Goal: Information Seeking & Learning: Learn about a topic

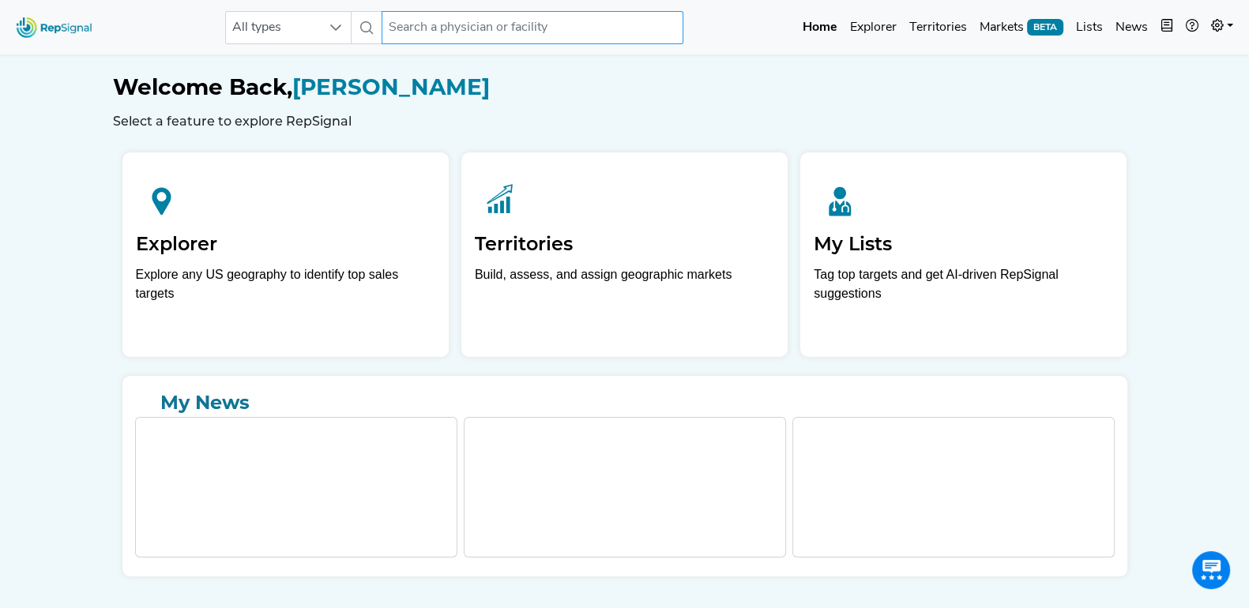
click at [548, 21] on input "text" at bounding box center [533, 27] width 302 height 33
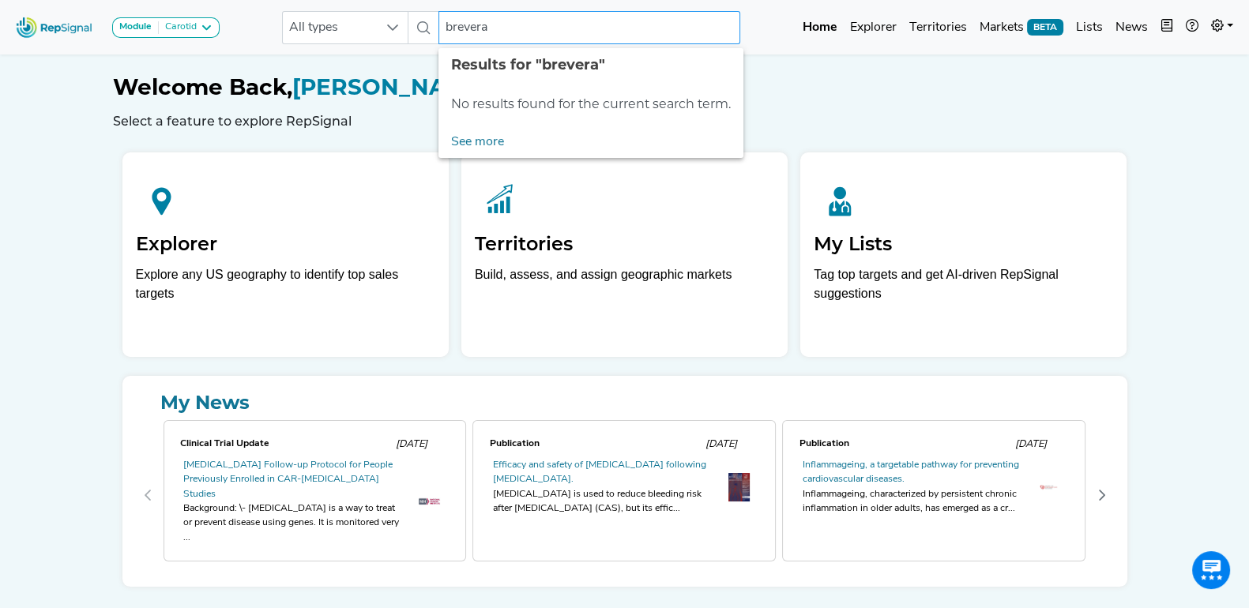
click at [474, 28] on input "brevera" at bounding box center [590, 27] width 302 height 33
type input "brevara"
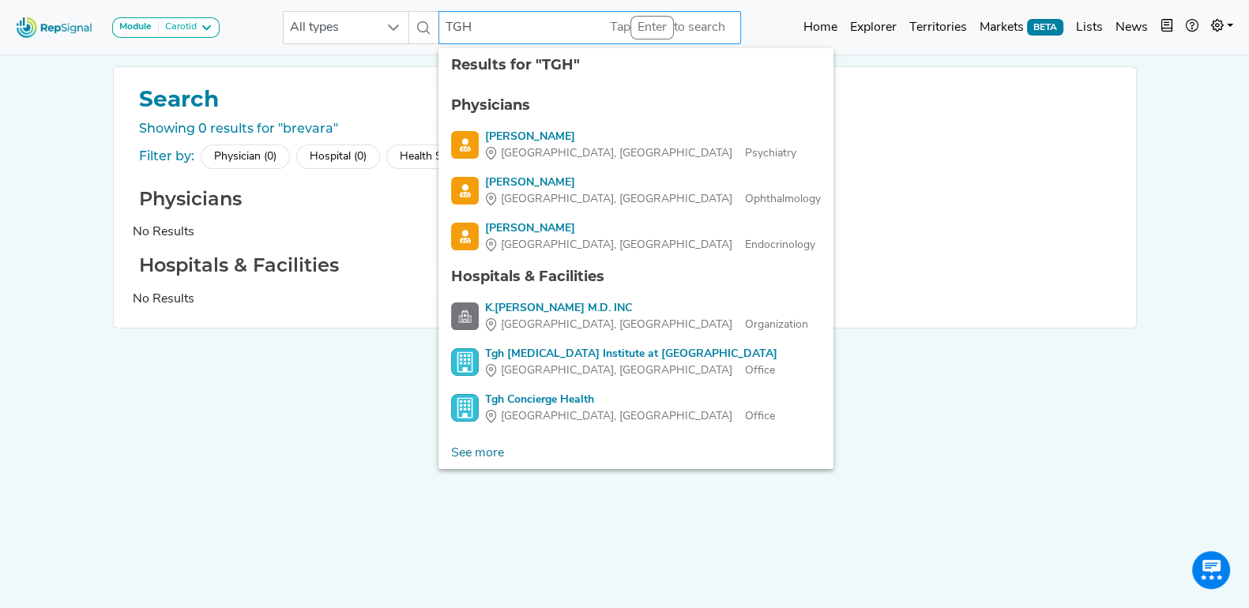
click at [518, 37] on input "TGH" at bounding box center [590, 27] width 302 height 33
type input "TGH Spring Hill"
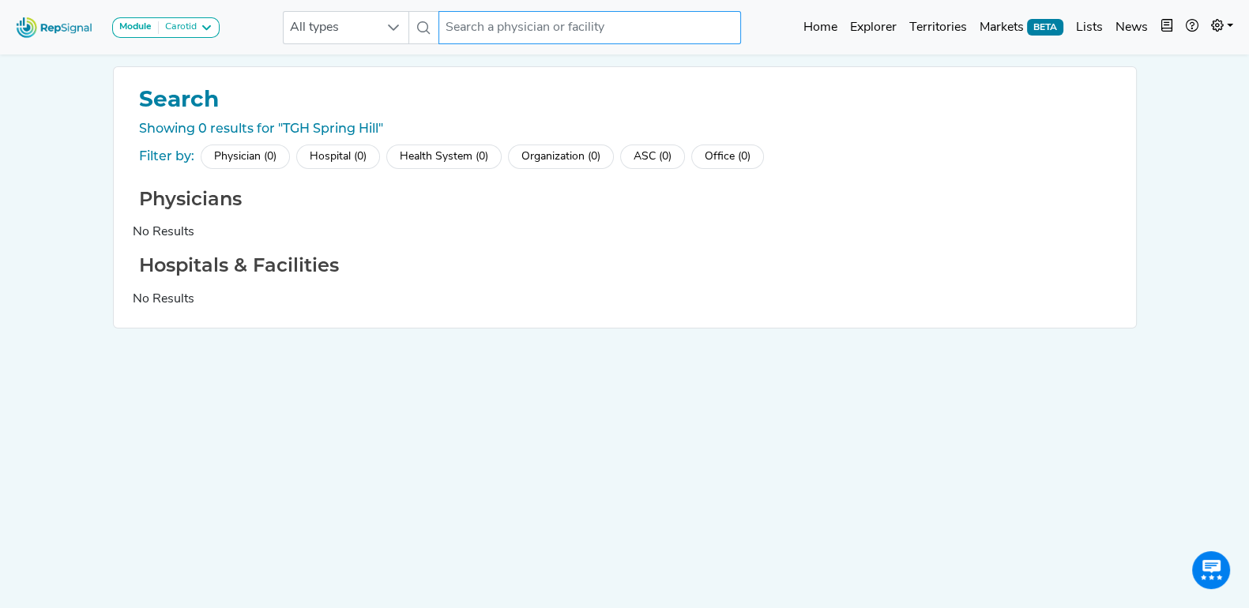
click at [518, 37] on input "text" at bounding box center [590, 27] width 302 height 33
type input "tgh spring hill"
click at [518, 37] on input "text" at bounding box center [590, 27] width 302 height 33
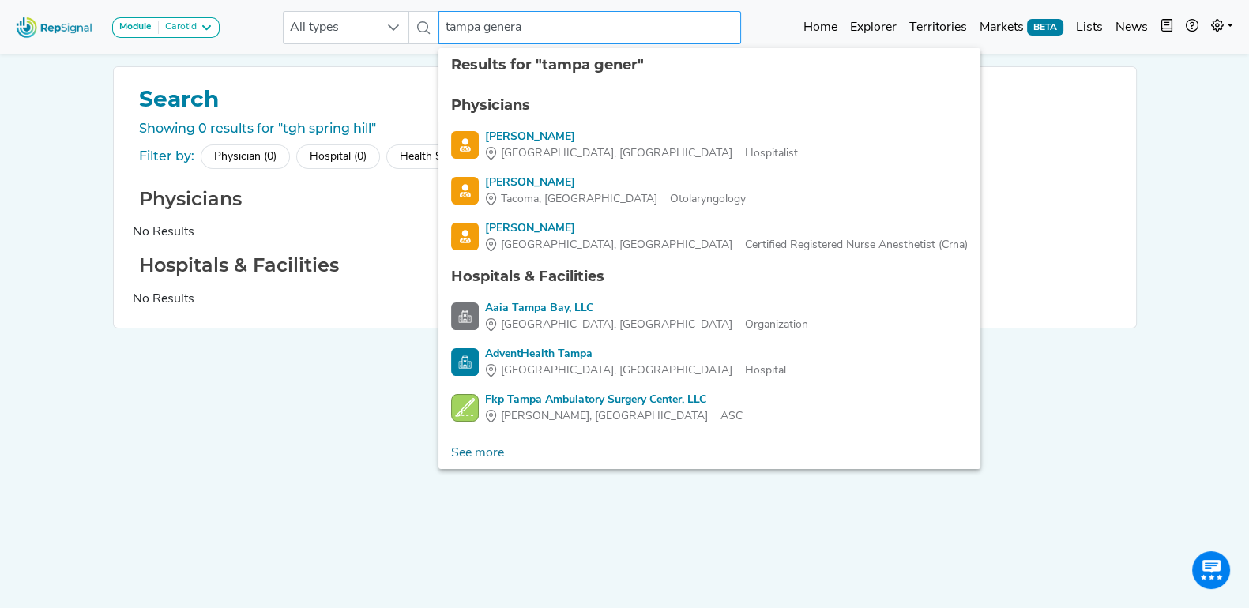
type input "tampa general"
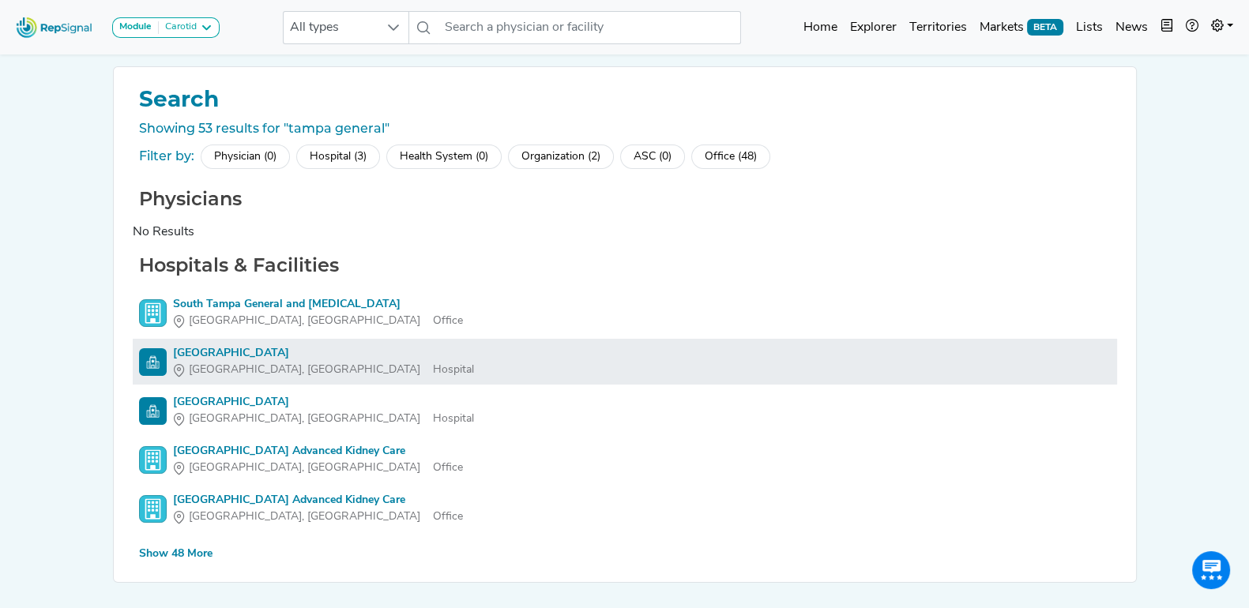
click at [277, 353] on div "Tampa General Hospital" at bounding box center [323, 353] width 301 height 17
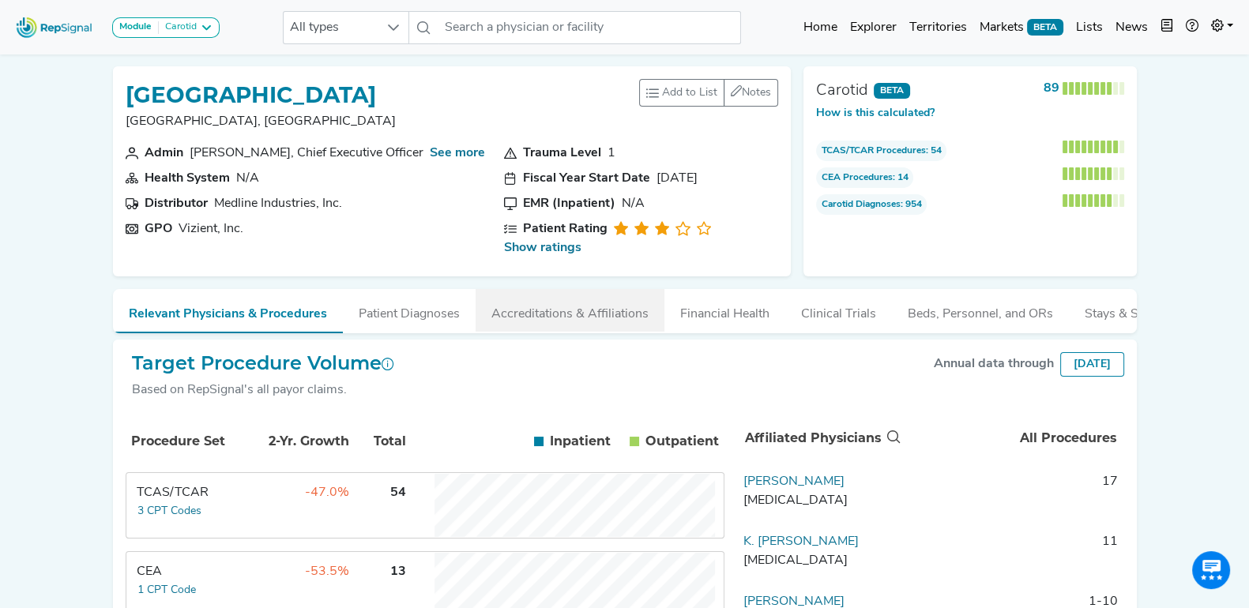
click at [585, 303] on button "Accreditations & Affiliations" at bounding box center [570, 310] width 189 height 43
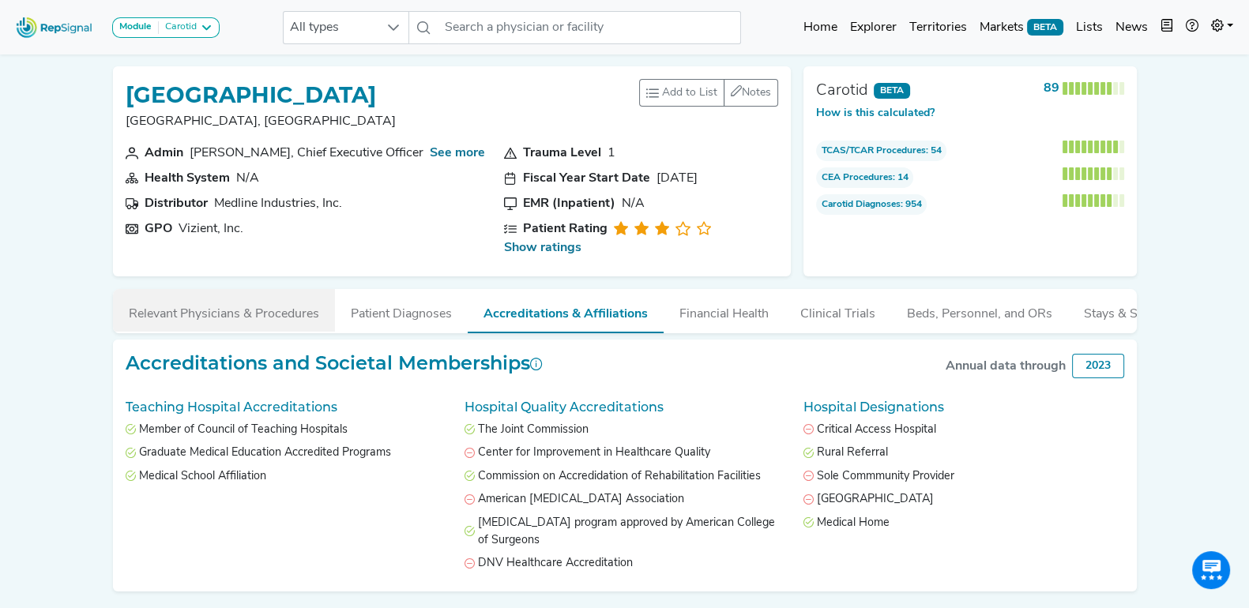
click at [249, 290] on button "Relevant Physicians & Procedures" at bounding box center [224, 310] width 222 height 43
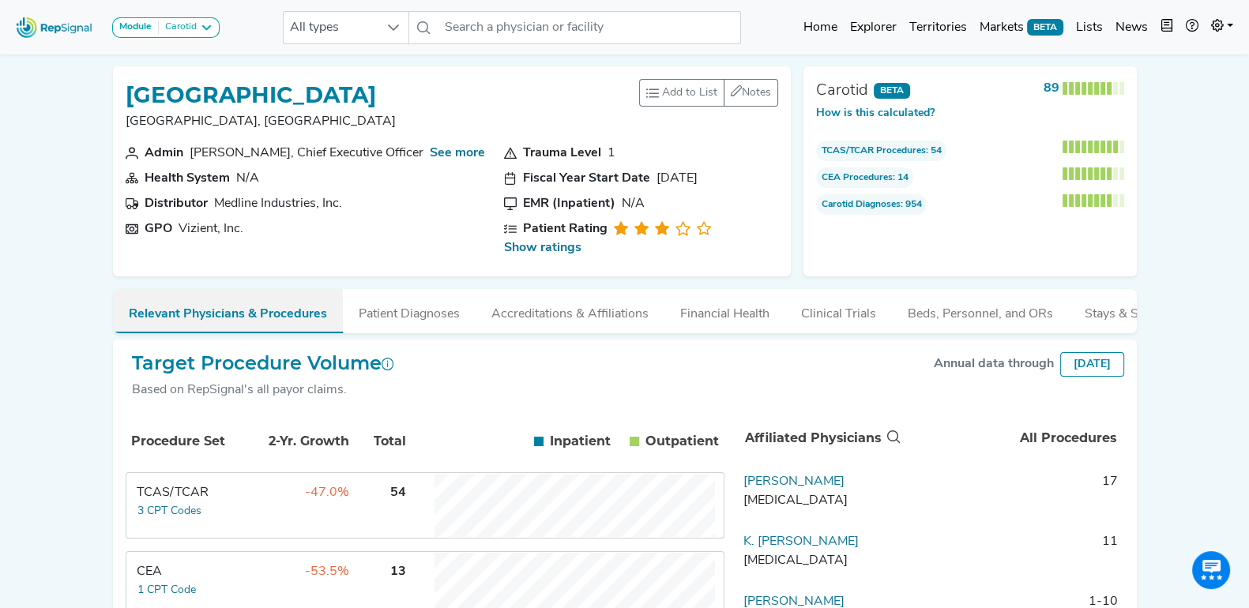
scroll to position [182, 0]
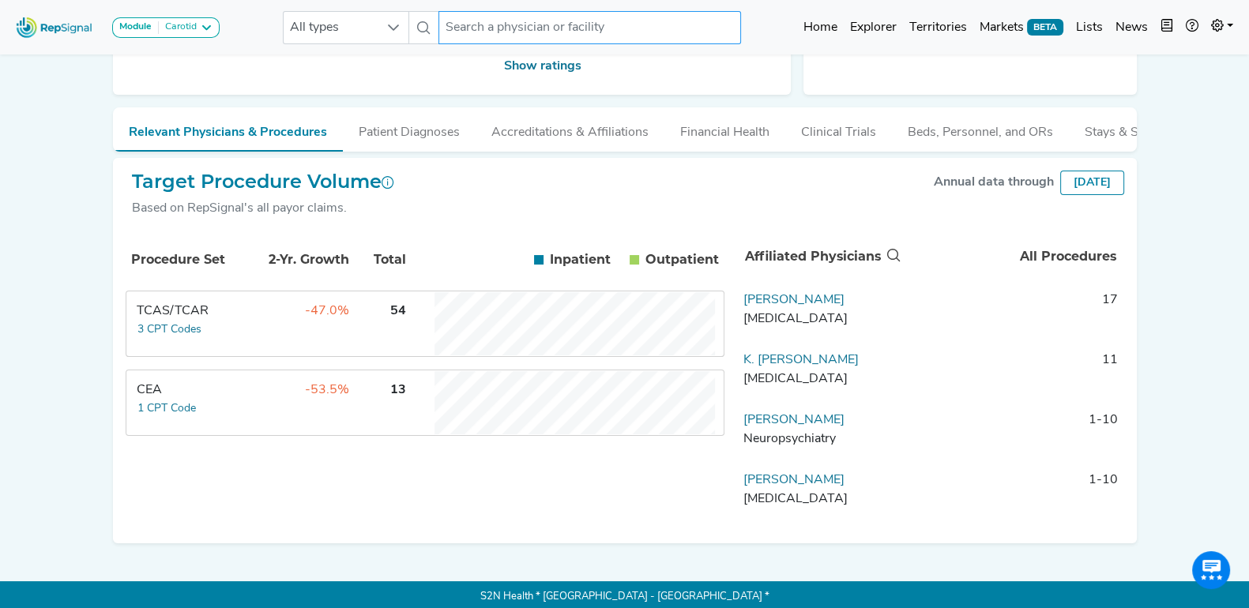
click at [486, 32] on input "text" at bounding box center [590, 27] width 302 height 33
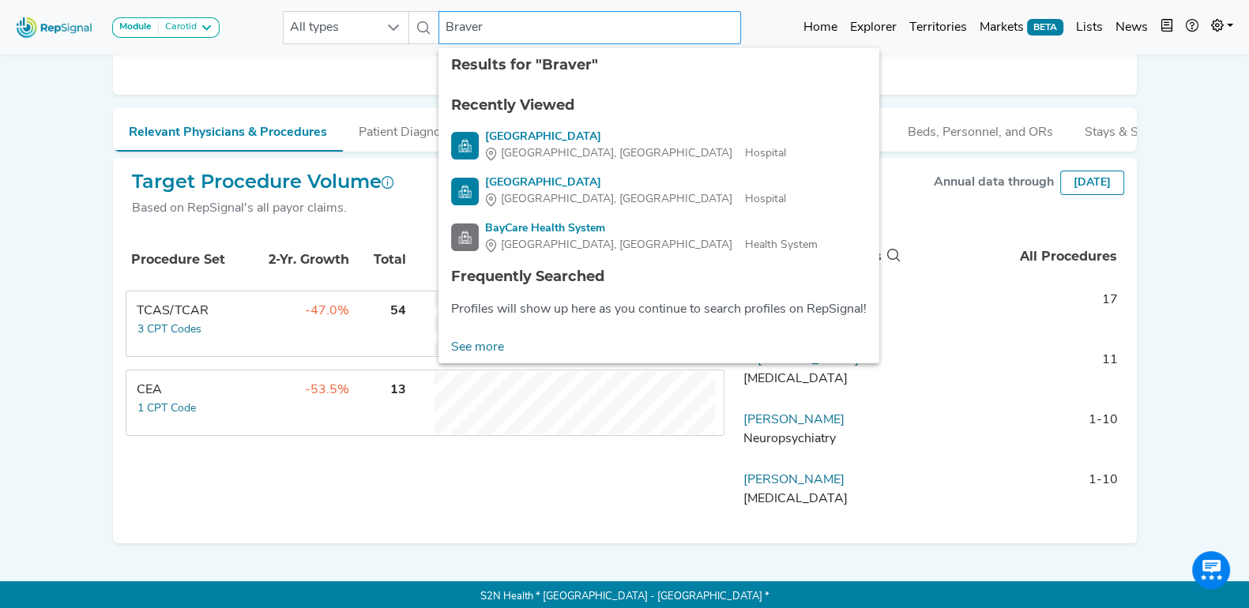
type input "Bravera"
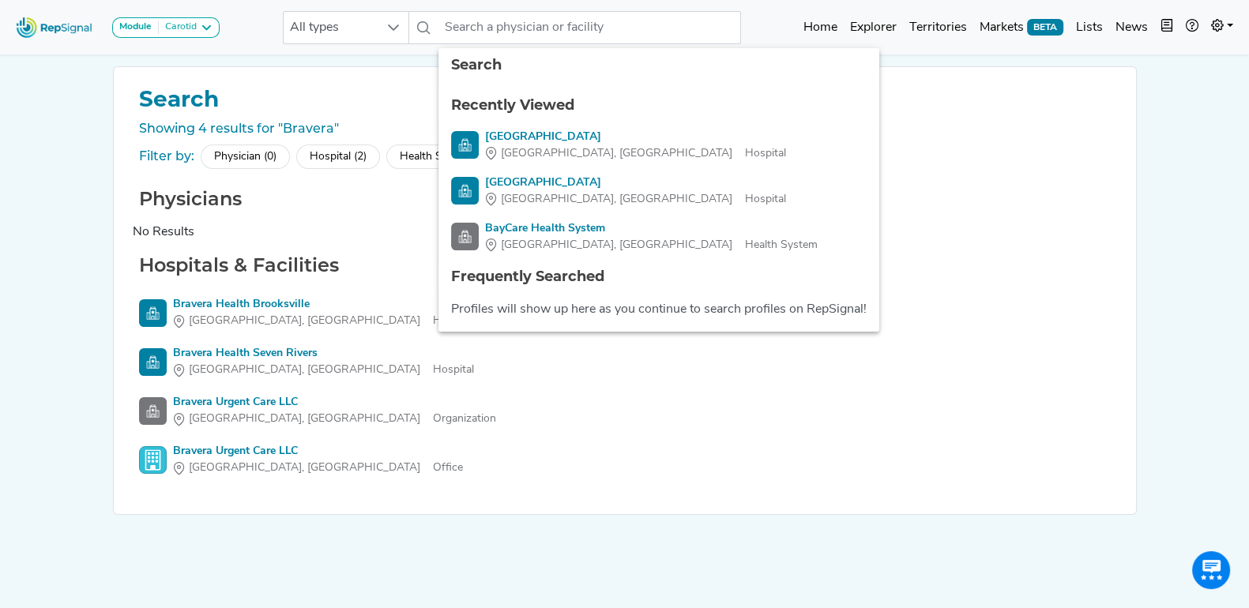
click at [43, 195] on div "Module Carotid Arthroscopy Atherectomy Breast Surgery Breast Test Carotid Compr…" at bounding box center [624, 326] width 1249 height 653
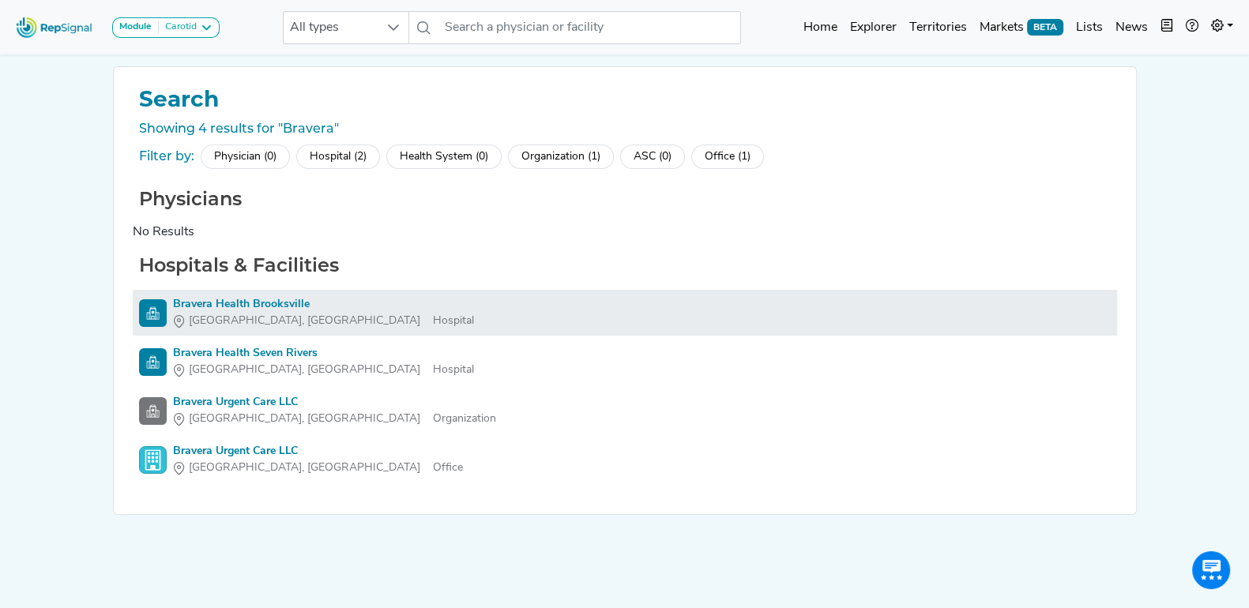
click at [245, 298] on div "Bravera Health Brooksville" at bounding box center [323, 304] width 301 height 17
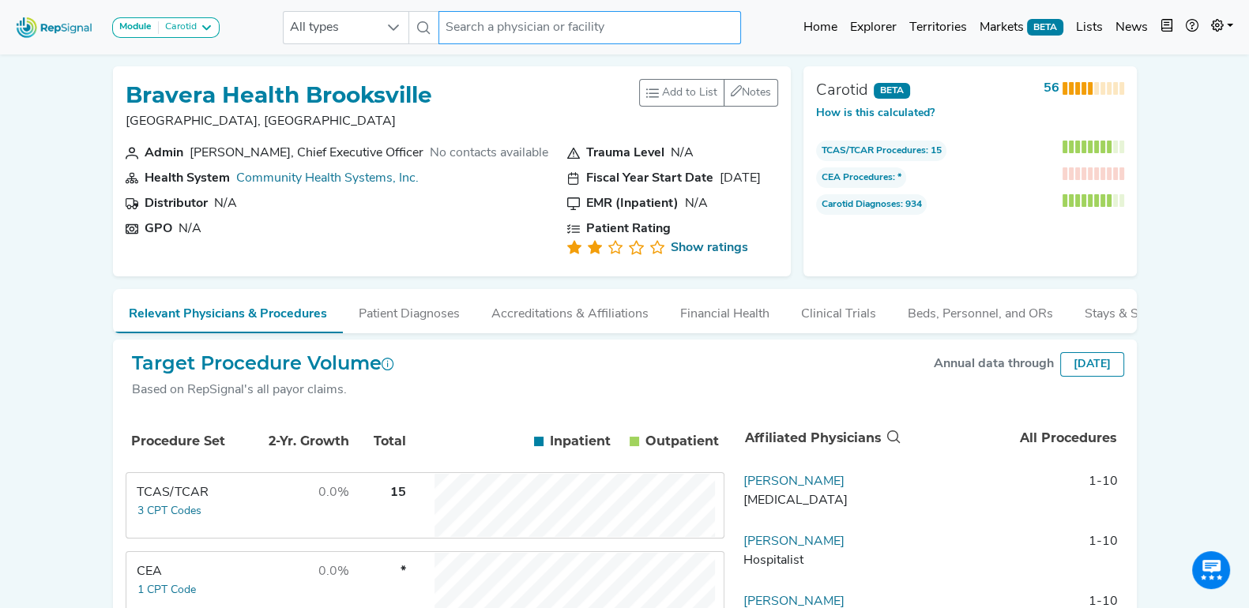
click at [498, 27] on input "text" at bounding box center [590, 27] width 302 height 33
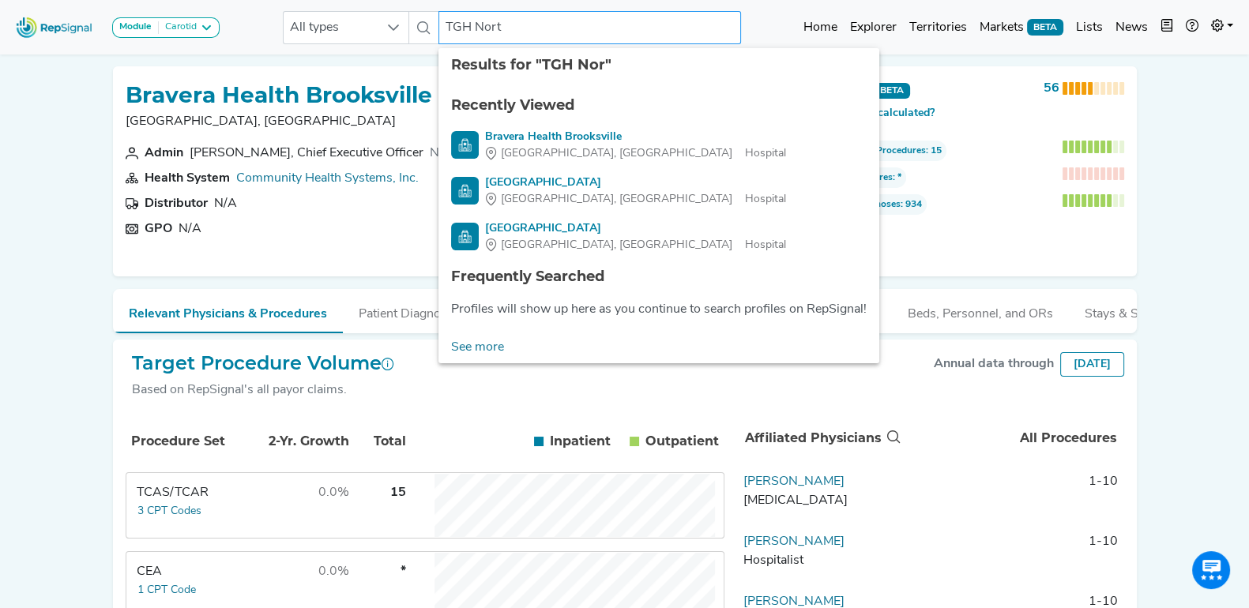
type input "TGH North"
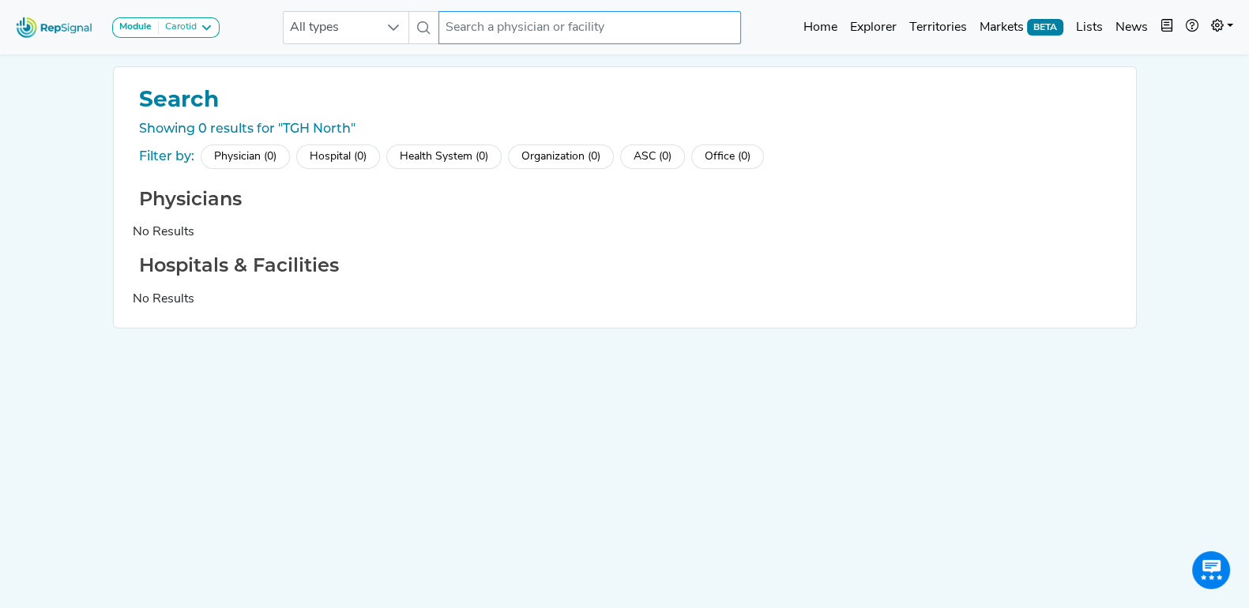
click at [498, 27] on input "text" at bounding box center [590, 27] width 302 height 33
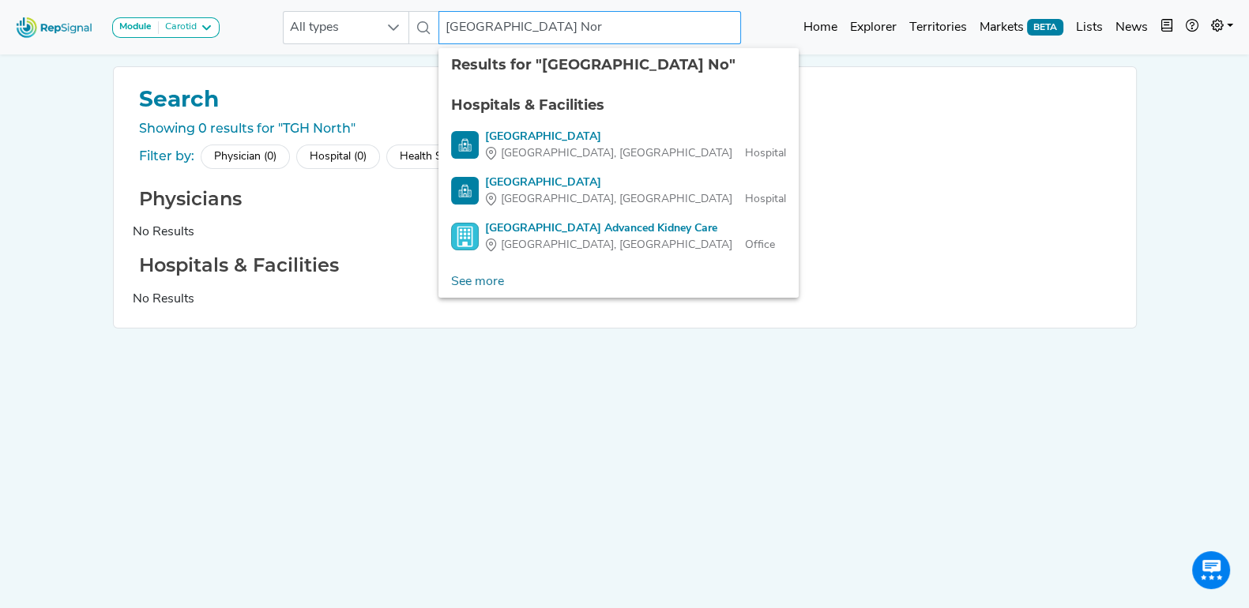
type input "Tampa General Hospital Nort"
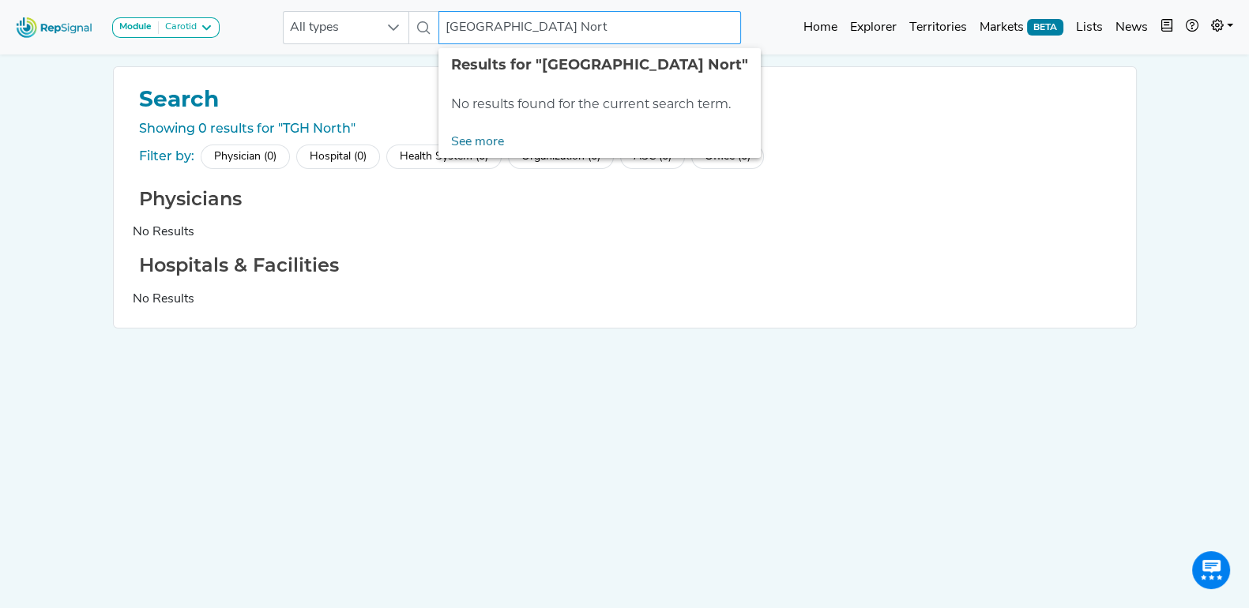
click at [498, 27] on input "Tampa General Hospital Nort" at bounding box center [590, 27] width 302 height 33
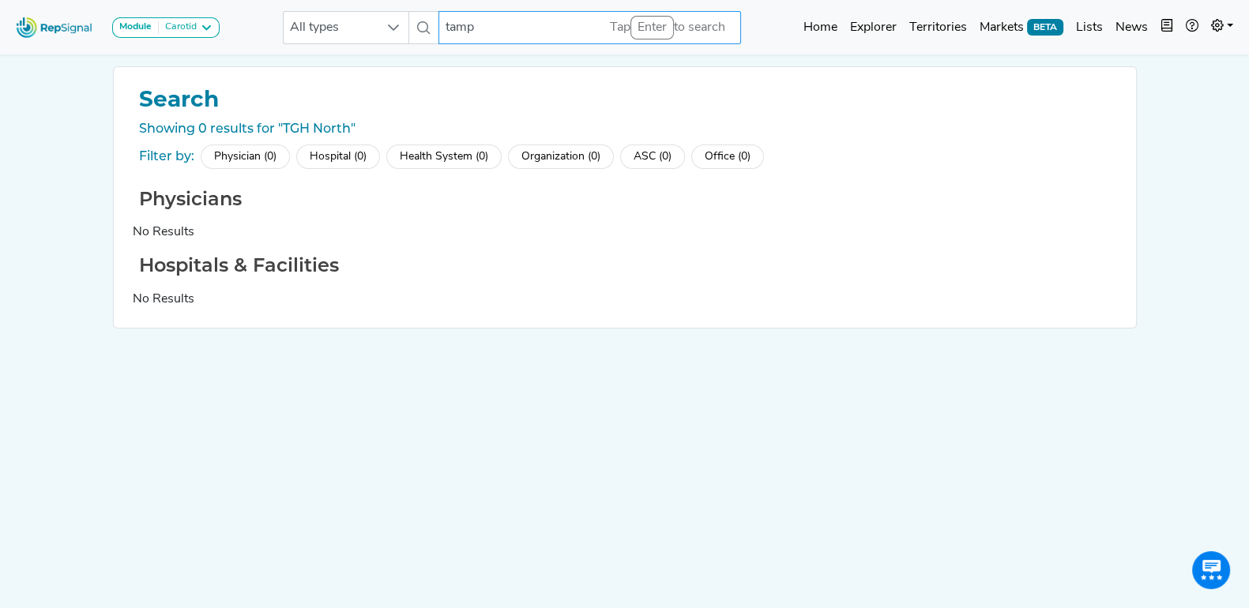
type input "tampa"
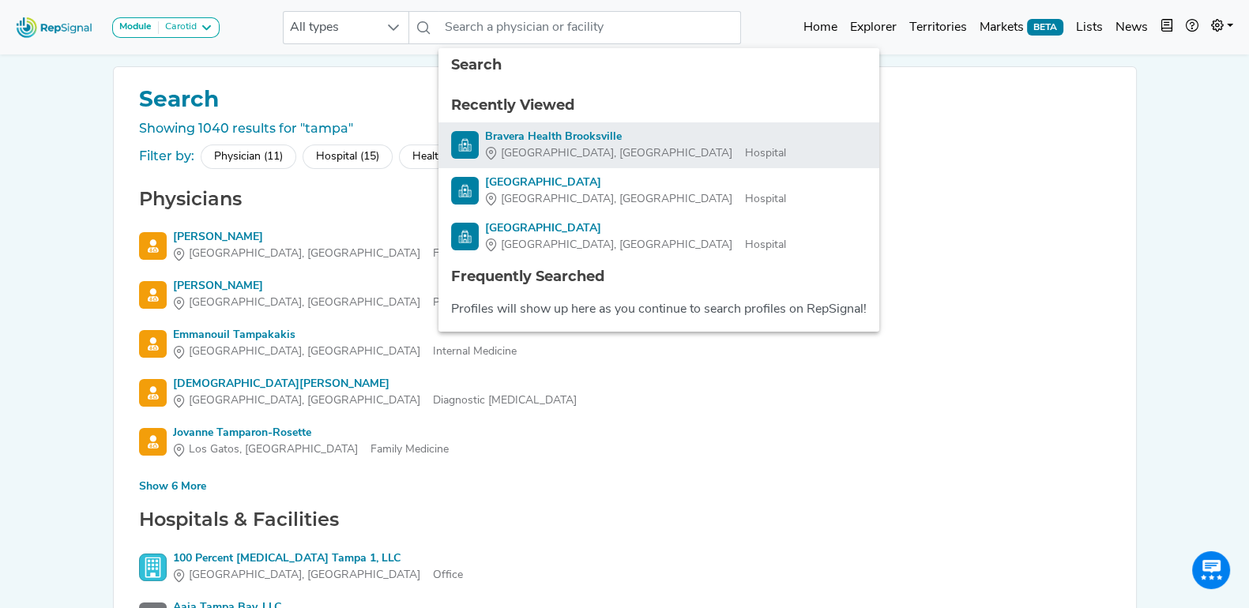
click at [544, 140] on div "Bravera Health Brooksville" at bounding box center [635, 137] width 301 height 17
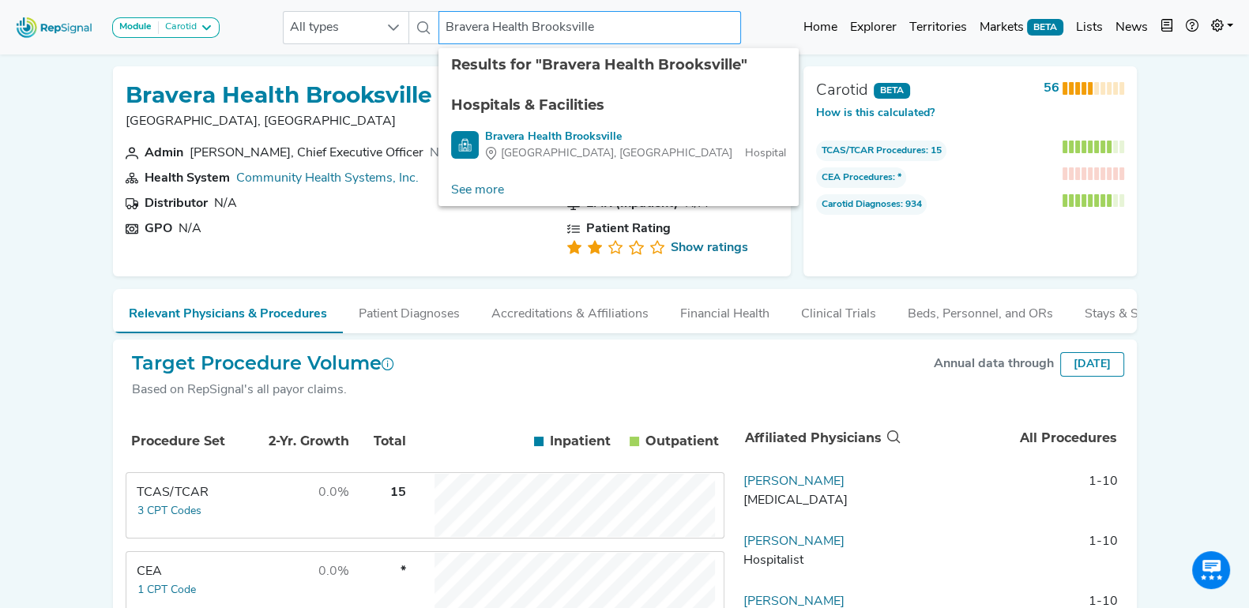
click at [632, 33] on input "Bravera Health Brooksville" at bounding box center [590, 27] width 302 height 33
type input "crystal river"
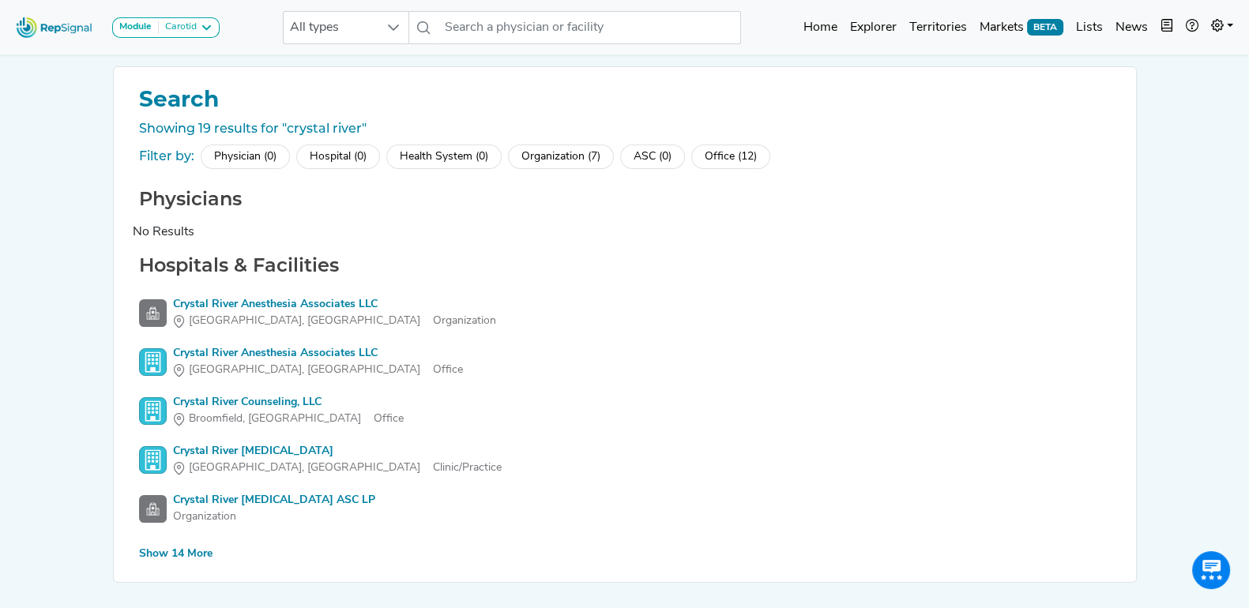
click at [179, 558] on div "Show 14 More" at bounding box center [175, 554] width 73 height 17
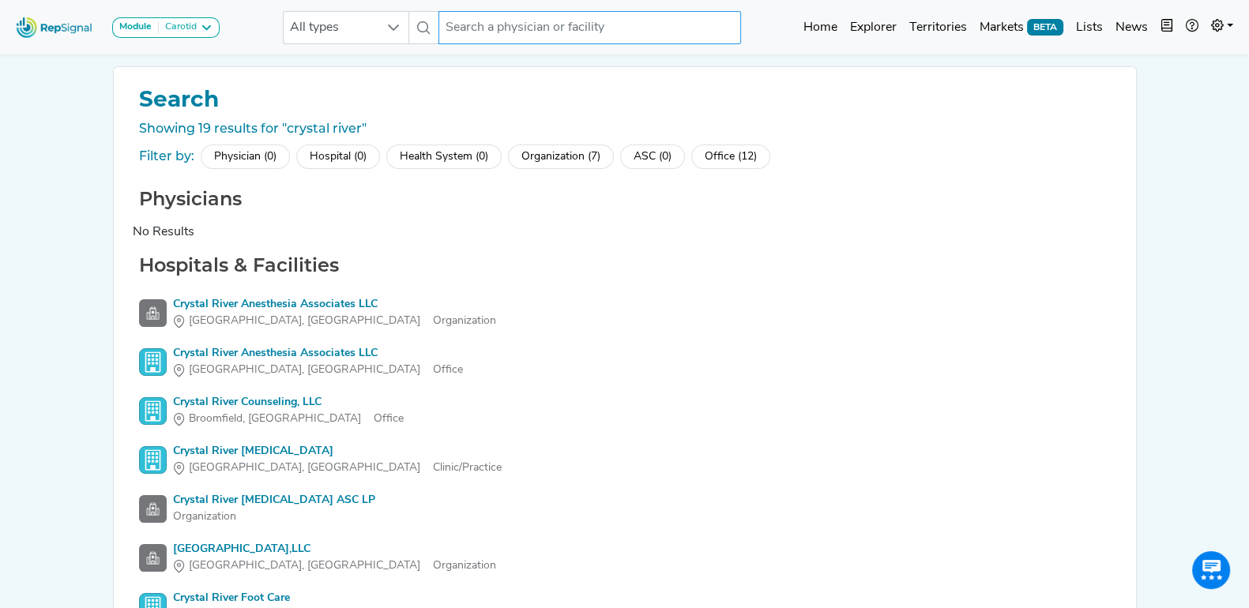
click at [546, 21] on input "text" at bounding box center [590, 27] width 302 height 33
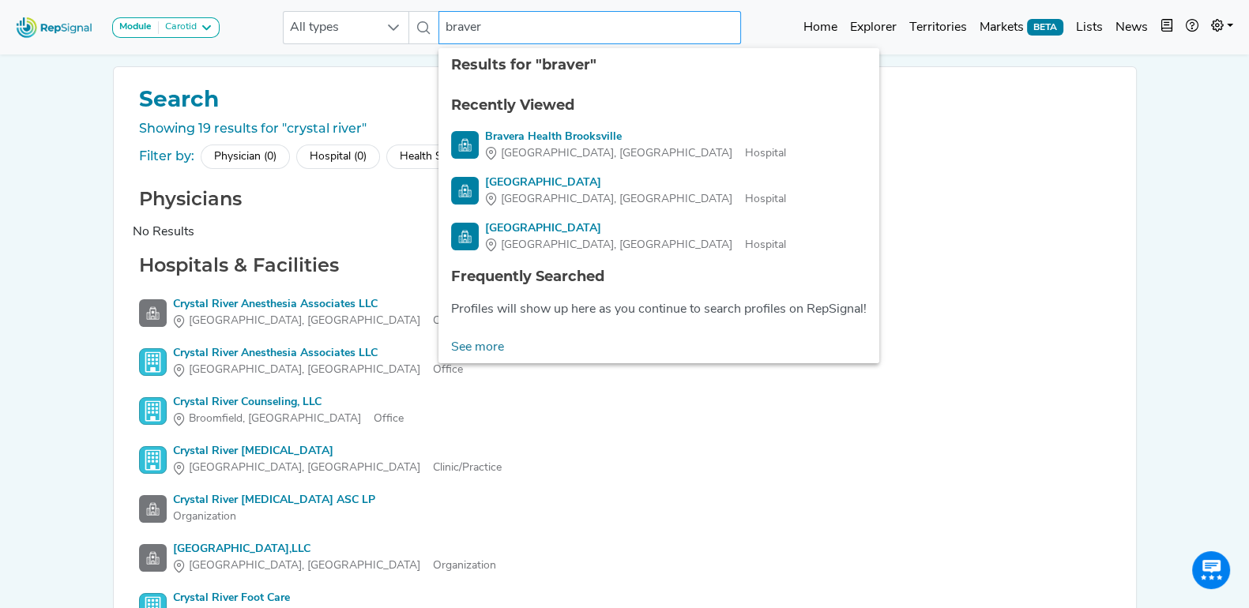
type input "bravera"
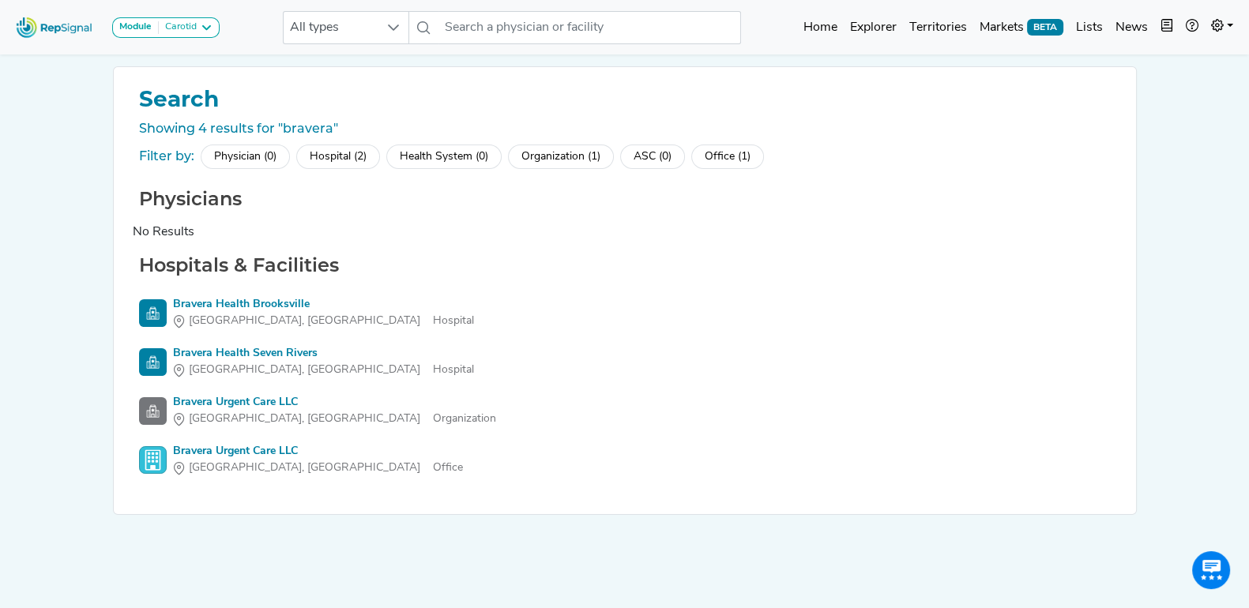
click at [332, 152] on div "Hospital (2)" at bounding box center [338, 157] width 84 height 24
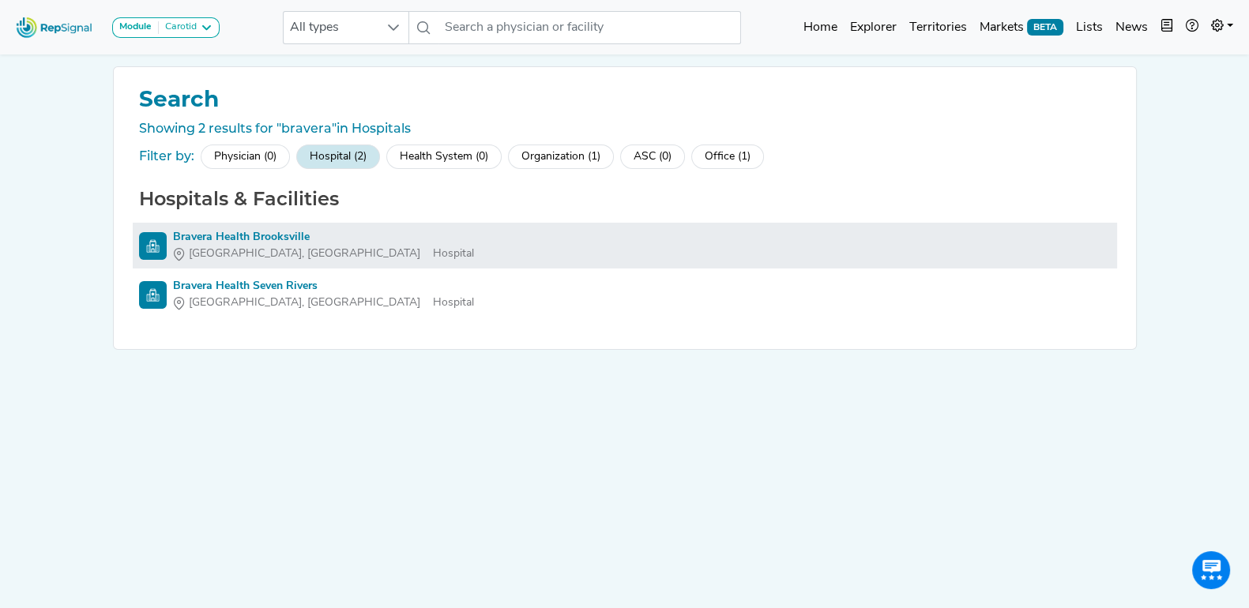
click at [258, 235] on div "Bravera Health Brooksville" at bounding box center [323, 237] width 301 height 17
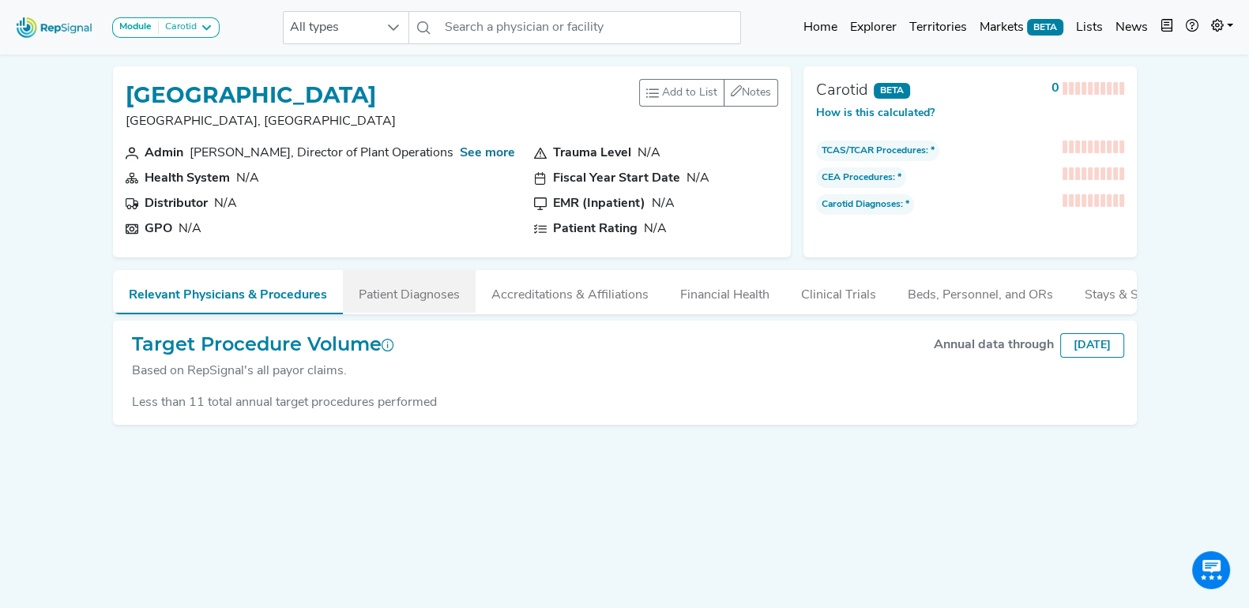
click at [434, 280] on button "Patient Diagnoses" at bounding box center [409, 291] width 133 height 43
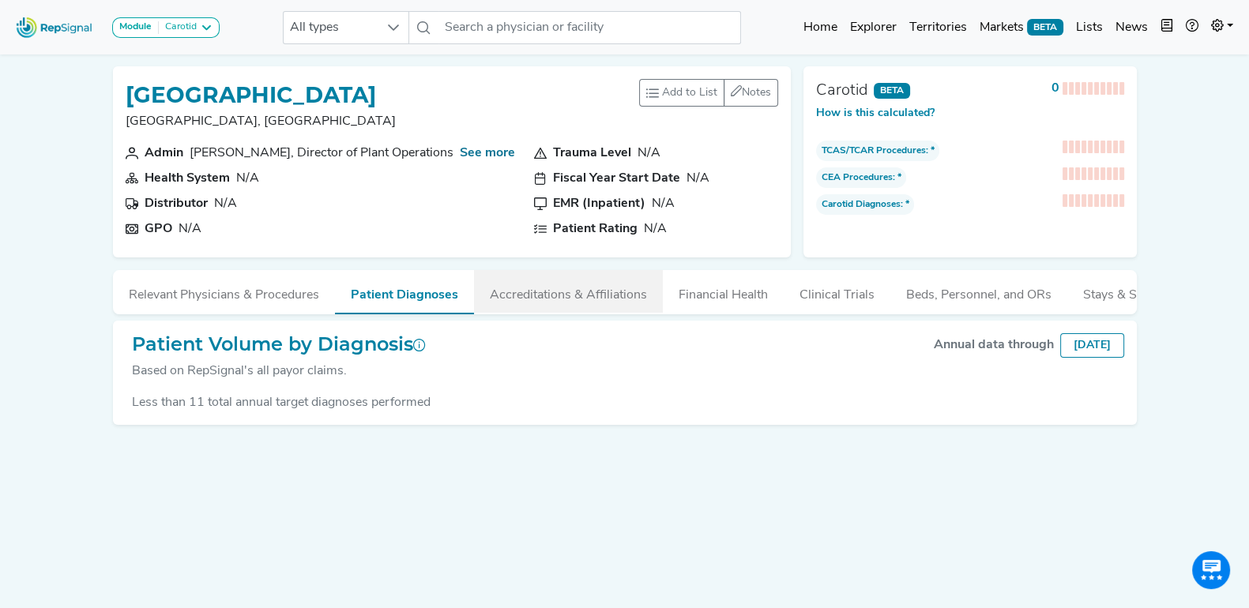
click at [537, 279] on button "Accreditations & Affiliations" at bounding box center [568, 291] width 189 height 43
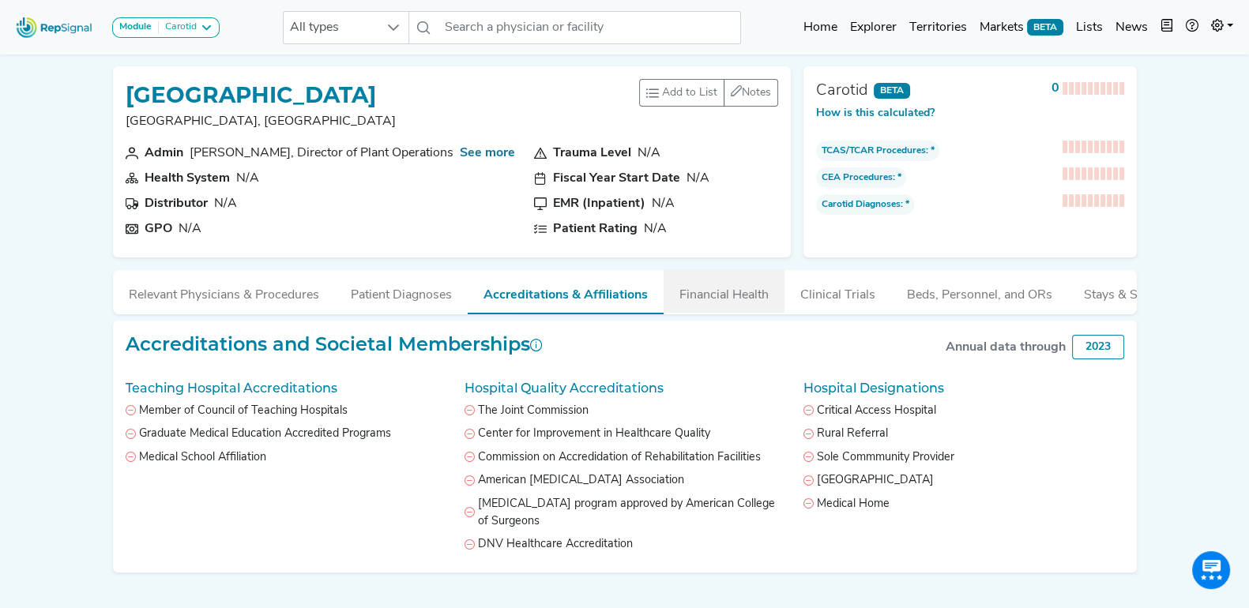
click at [737, 296] on button "Financial Health" at bounding box center [724, 291] width 121 height 43
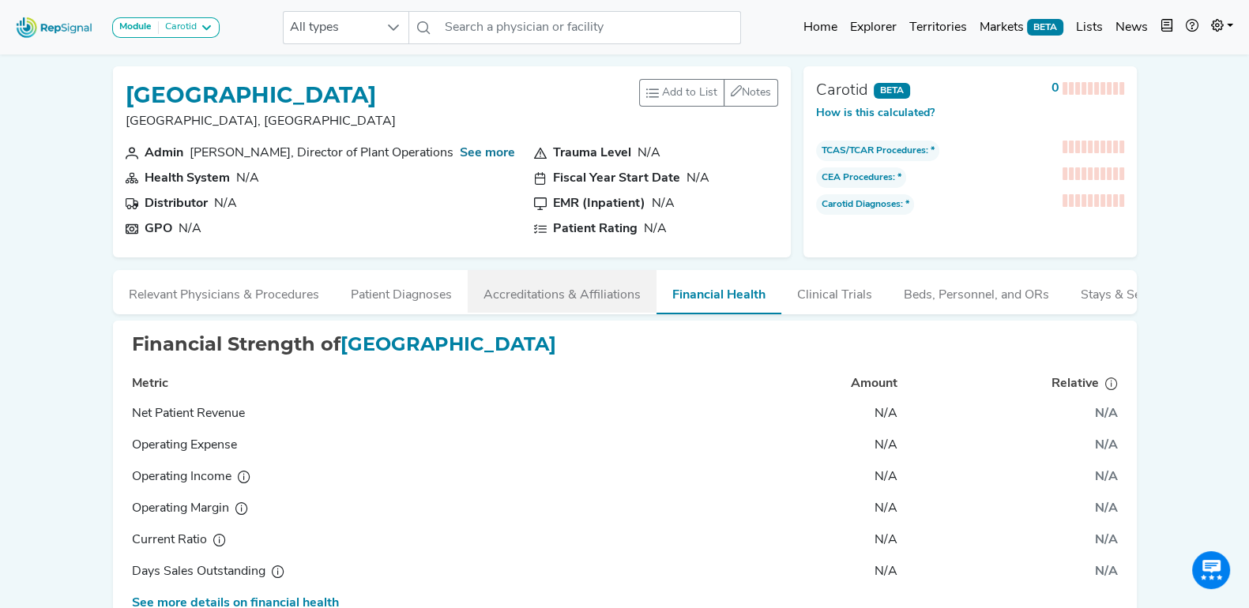
click at [567, 294] on button "Accreditations & Affiliations" at bounding box center [562, 291] width 189 height 43
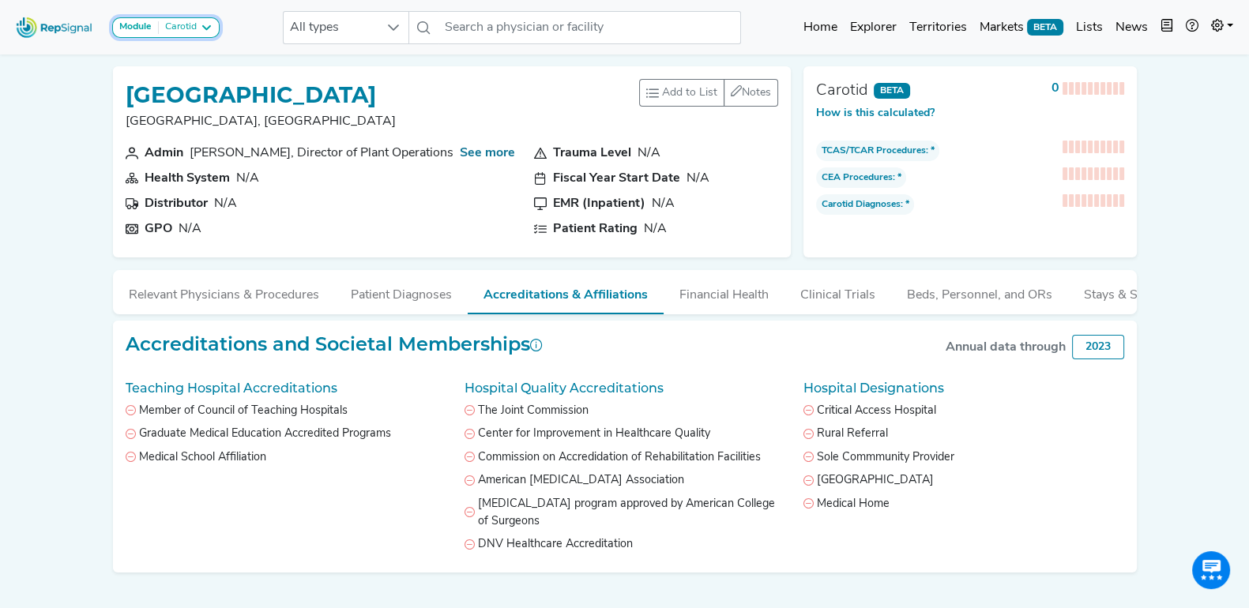
click at [202, 28] on icon at bounding box center [206, 27] width 13 height 13
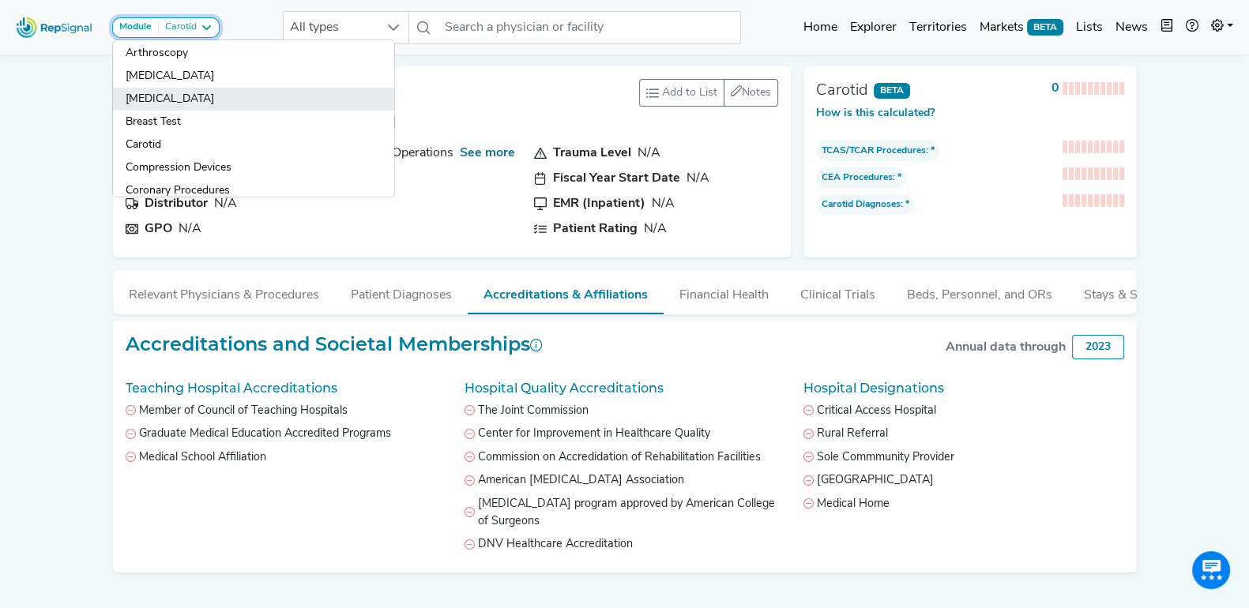
scroll to position [6, 0]
click at [212, 98] on link "[MEDICAL_DATA]" at bounding box center [253, 98] width 281 height 23
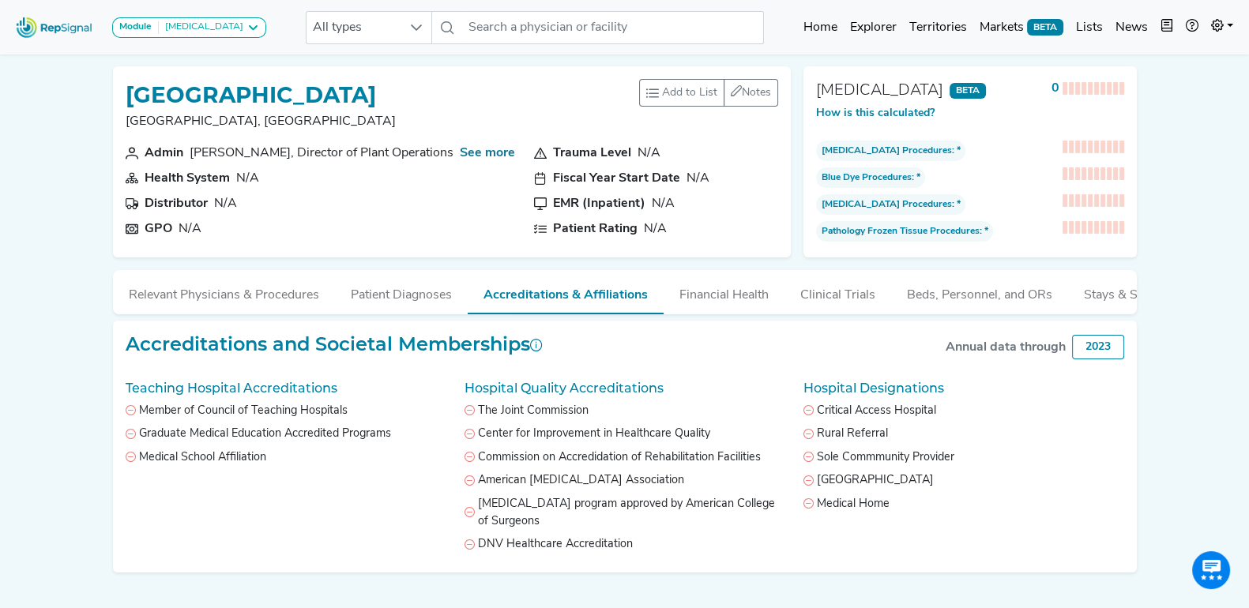
click at [60, 238] on div "Module Breast Surgery Arthroscopy Atherectomy Breast Surgery Breast Test Caroti…" at bounding box center [624, 321] width 1249 height 642
click at [194, 284] on button "Relevant Physicians & Procedures" at bounding box center [224, 291] width 222 height 43
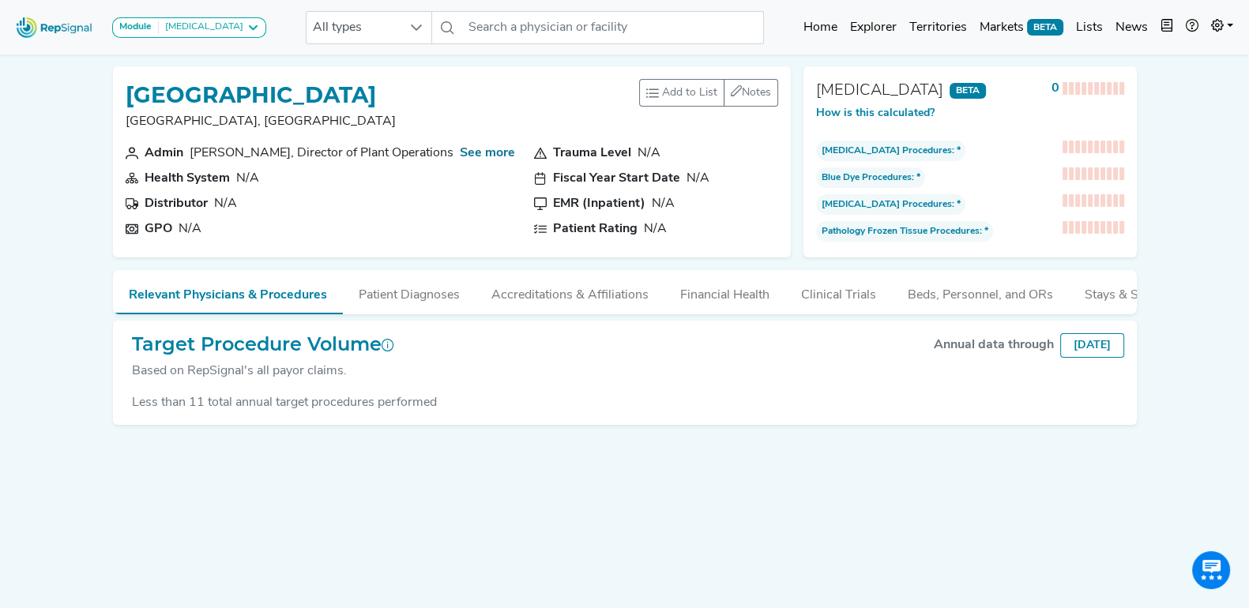
click at [4, 262] on div "Module Breast Surgery Arthroscopy Atherectomy Breast Surgery Breast Test Caroti…" at bounding box center [624, 320] width 1249 height 641
drag, startPoint x: 190, startPoint y: 147, endPoint x: 465, endPoint y: 151, distance: 275.8
click at [465, 151] on section "Admin Christopher Rhodes, Director of Plant Operations See more" at bounding box center [321, 153] width 390 height 19
copy div "Christopher Rhodes, Director of Plant Operations"
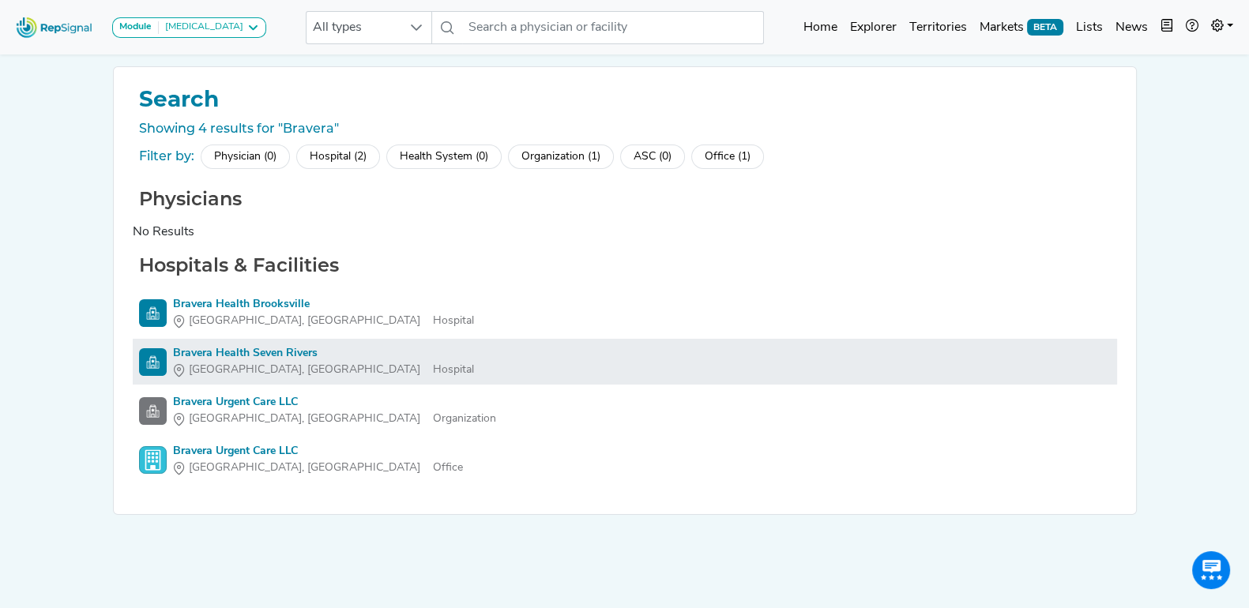
click at [273, 349] on div "Bravera Health Seven Rivers" at bounding box center [323, 353] width 301 height 17
